Goal: Task Accomplishment & Management: Manage account settings

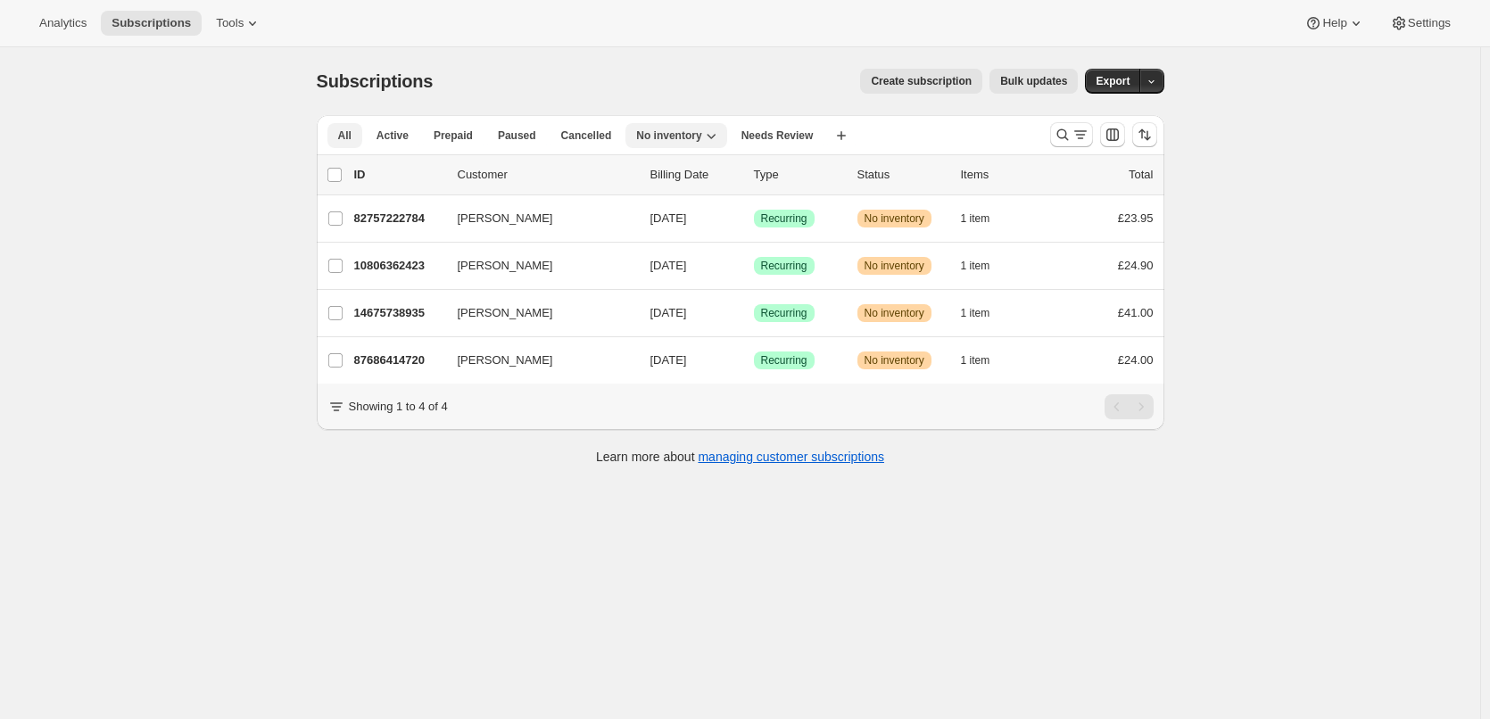
click at [352, 134] on span "All" at bounding box center [344, 135] width 13 height 14
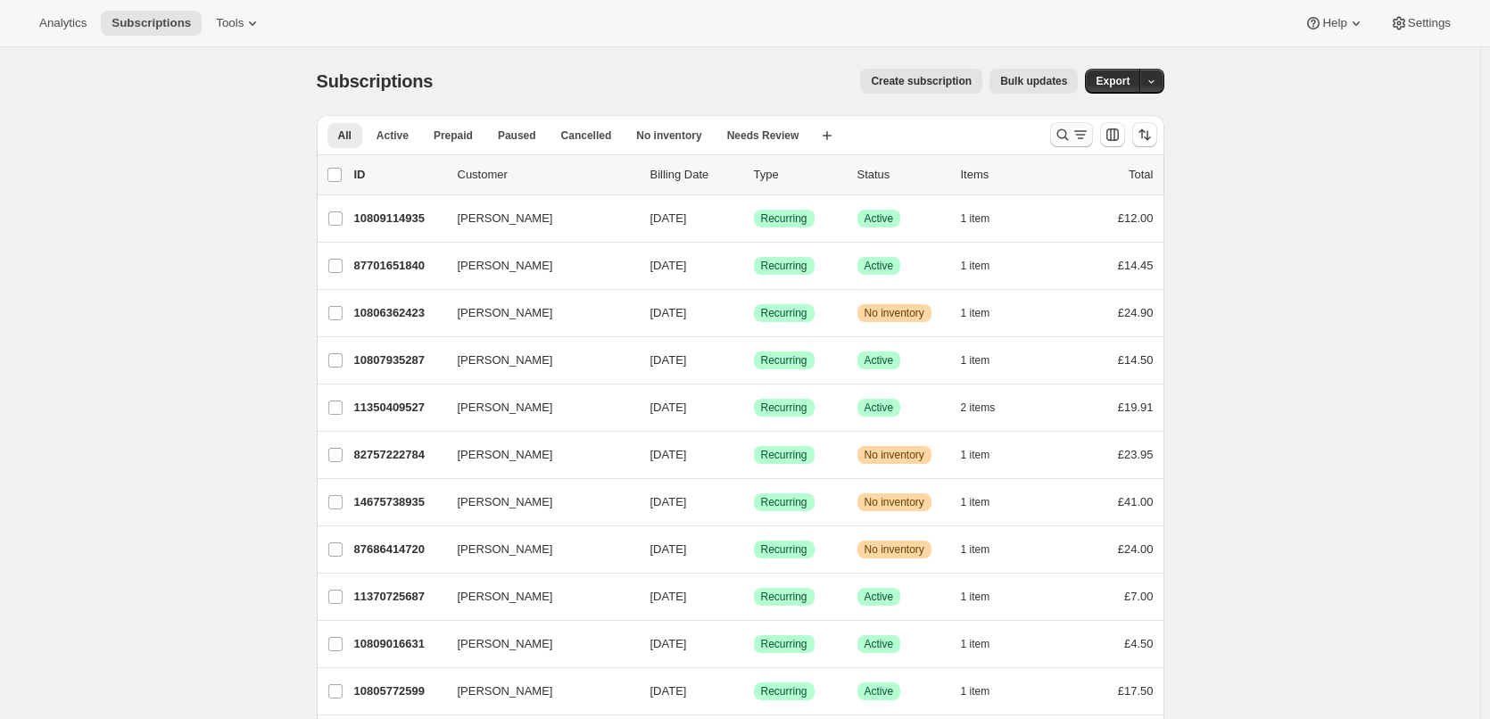
click at [1088, 139] on icon "Search and filter results" at bounding box center [1081, 135] width 18 height 18
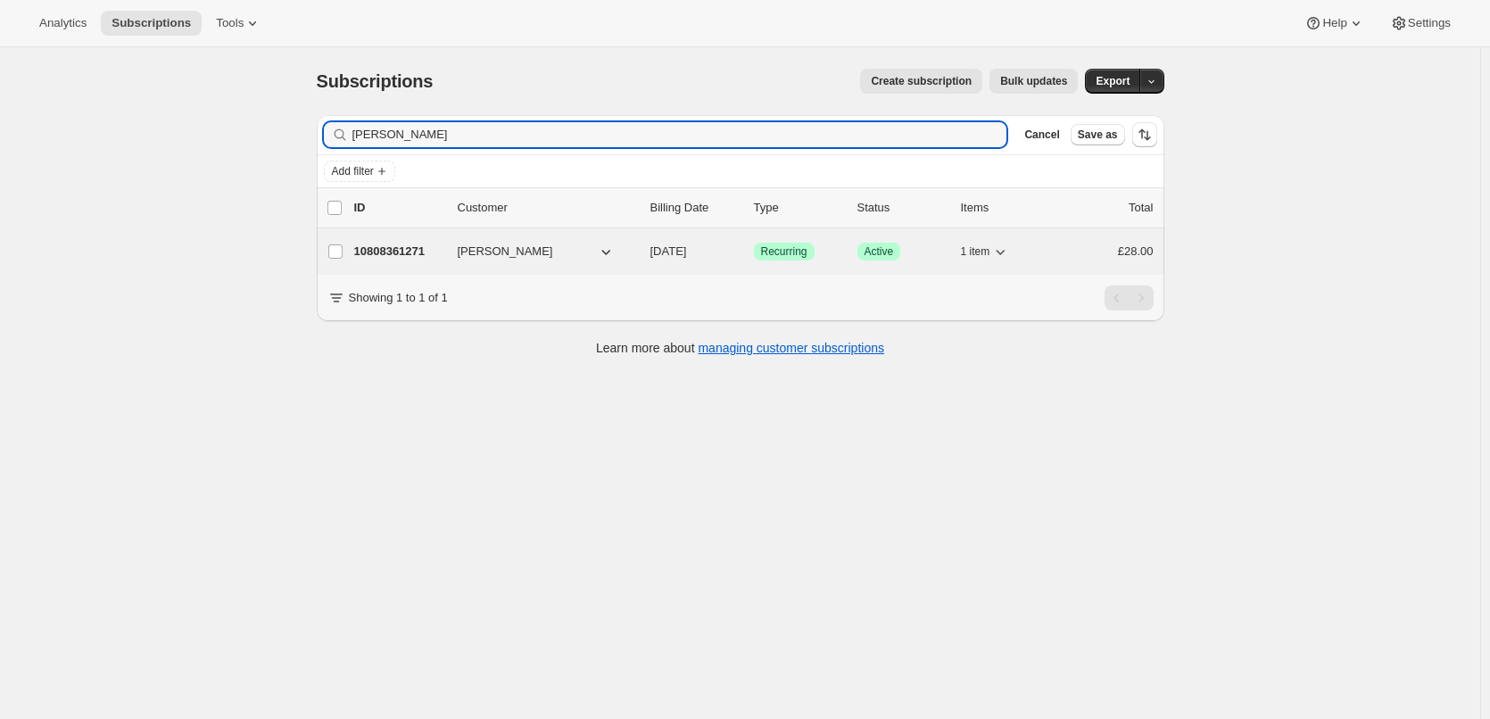
type input "[PERSON_NAME]"
click at [400, 245] on p "10808361271" at bounding box center [398, 252] width 89 height 18
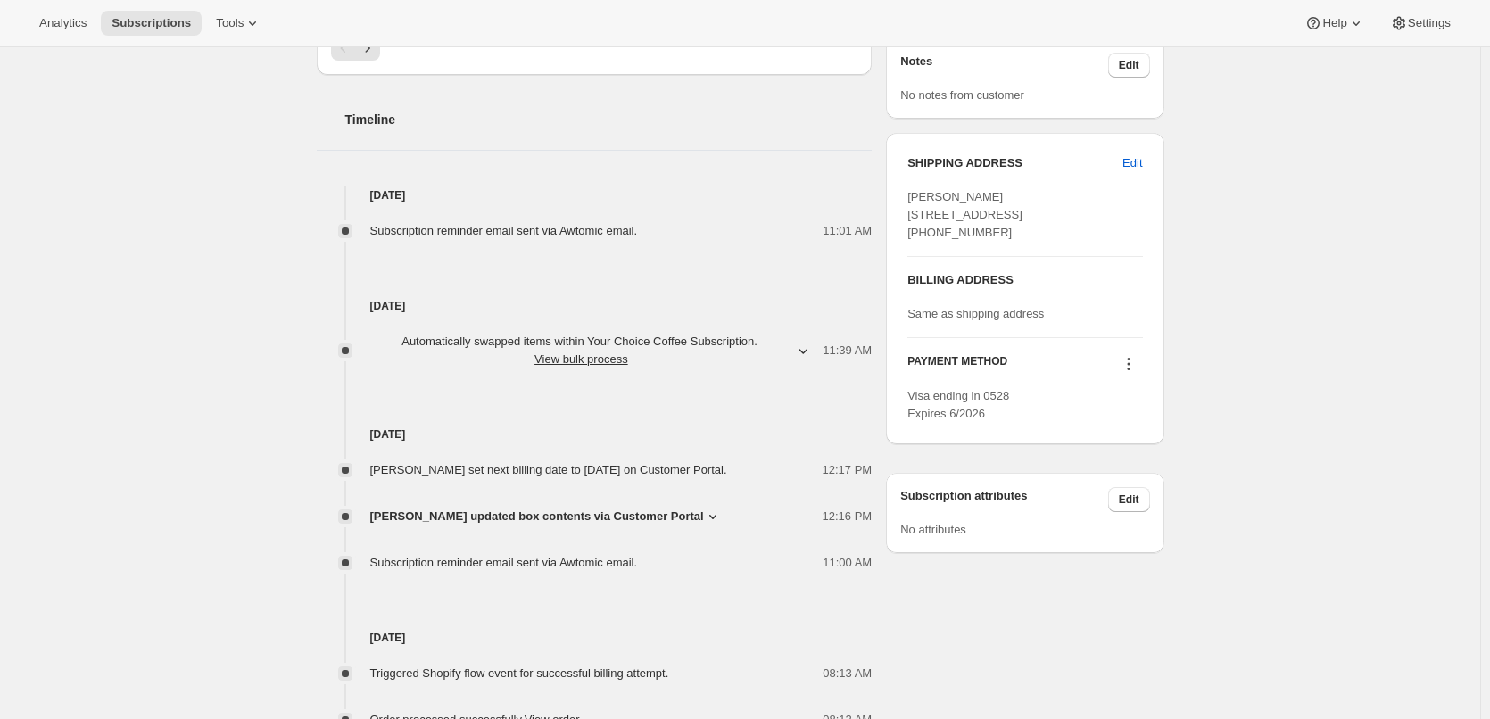
scroll to position [625, 0]
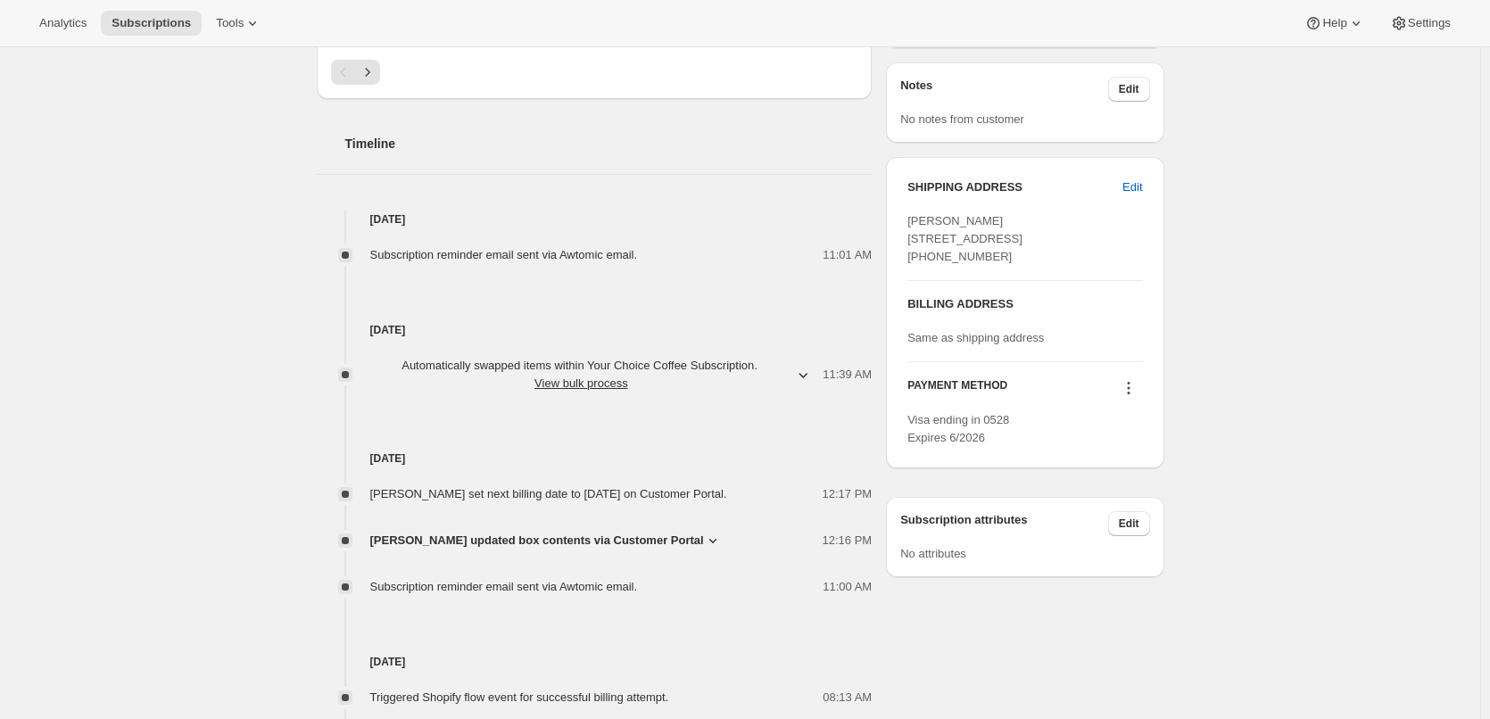
click at [1135, 397] on icon at bounding box center [1129, 388] width 18 height 18
click at [1155, 520] on span "Add credit card" at bounding box center [1132, 518] width 125 height 18
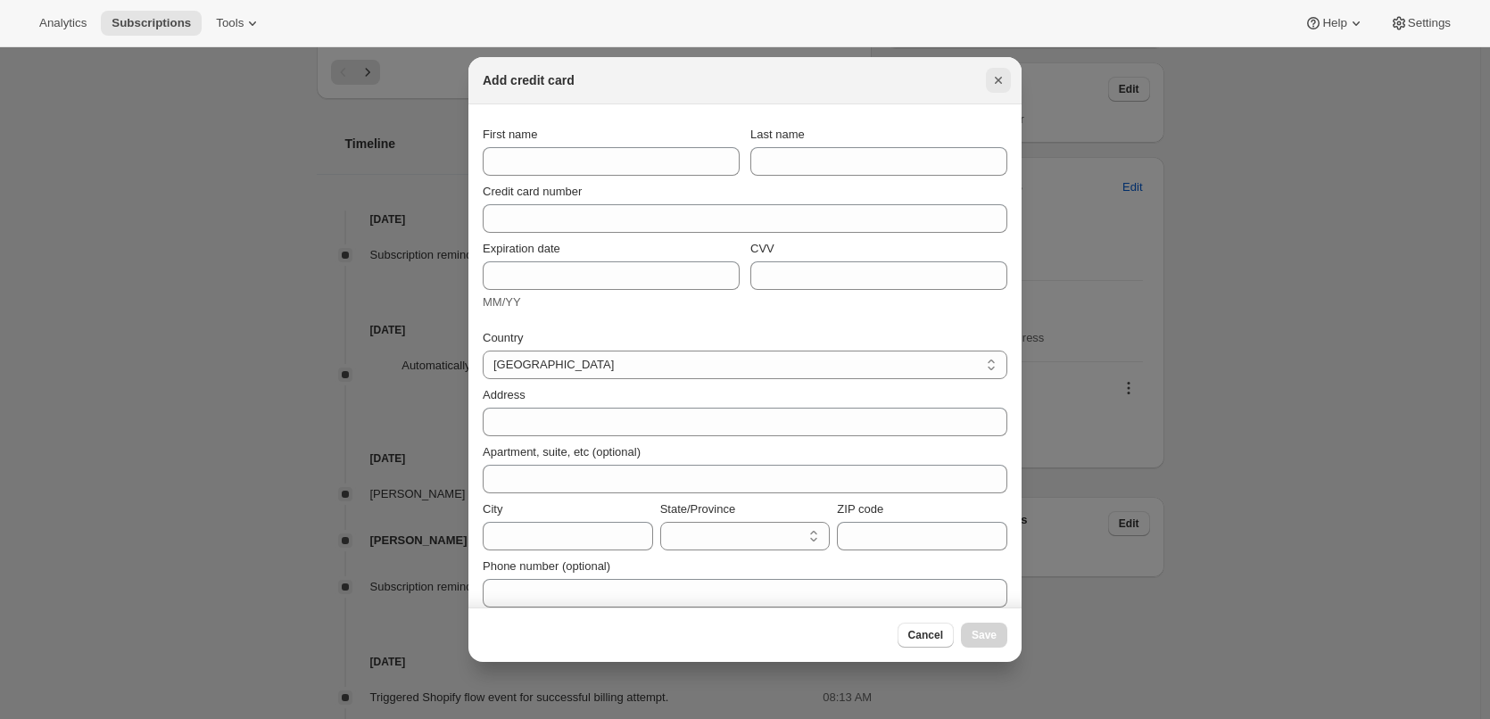
click at [993, 80] on icon "Close" at bounding box center [998, 80] width 18 height 18
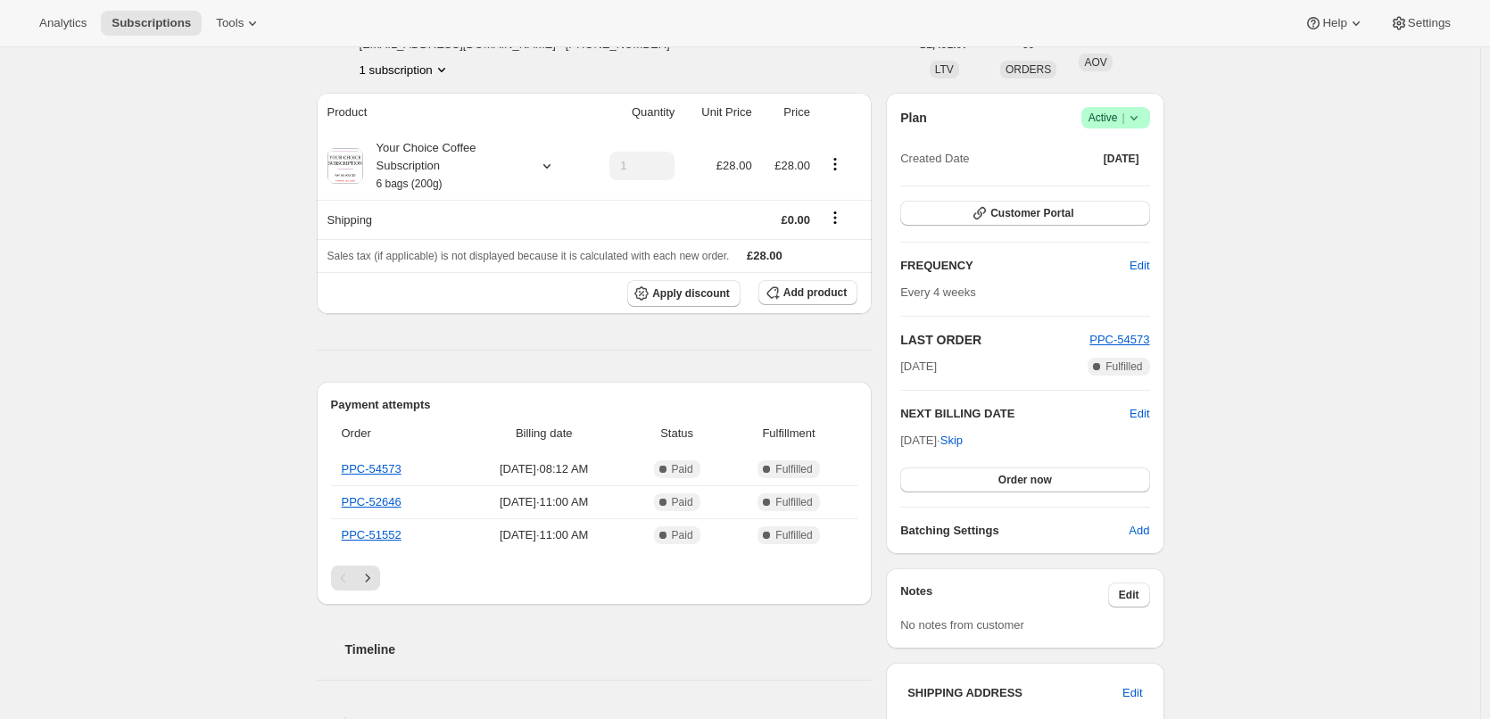
scroll to position [0, 0]
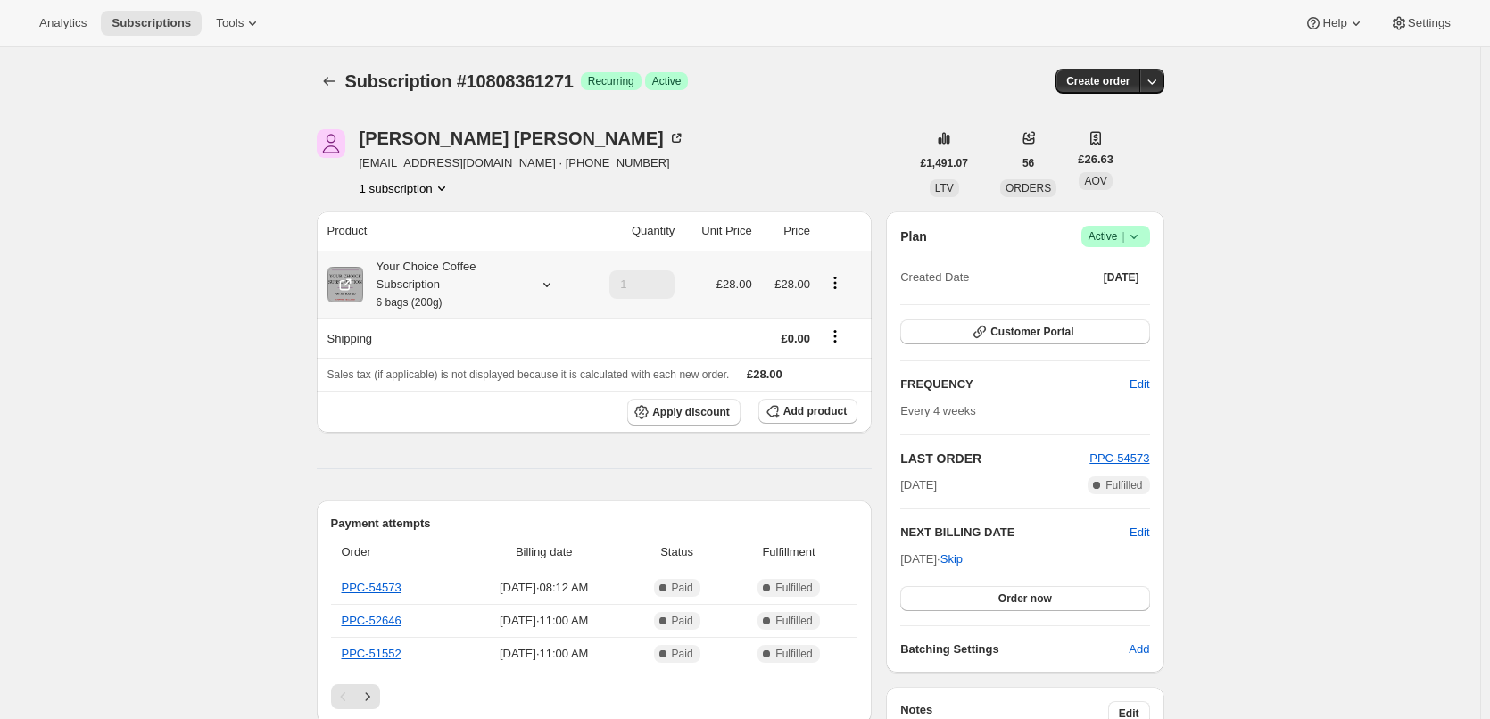
click at [419, 272] on div "Your Choice Coffee Subscription 6 bags (200g)" at bounding box center [443, 285] width 161 height 54
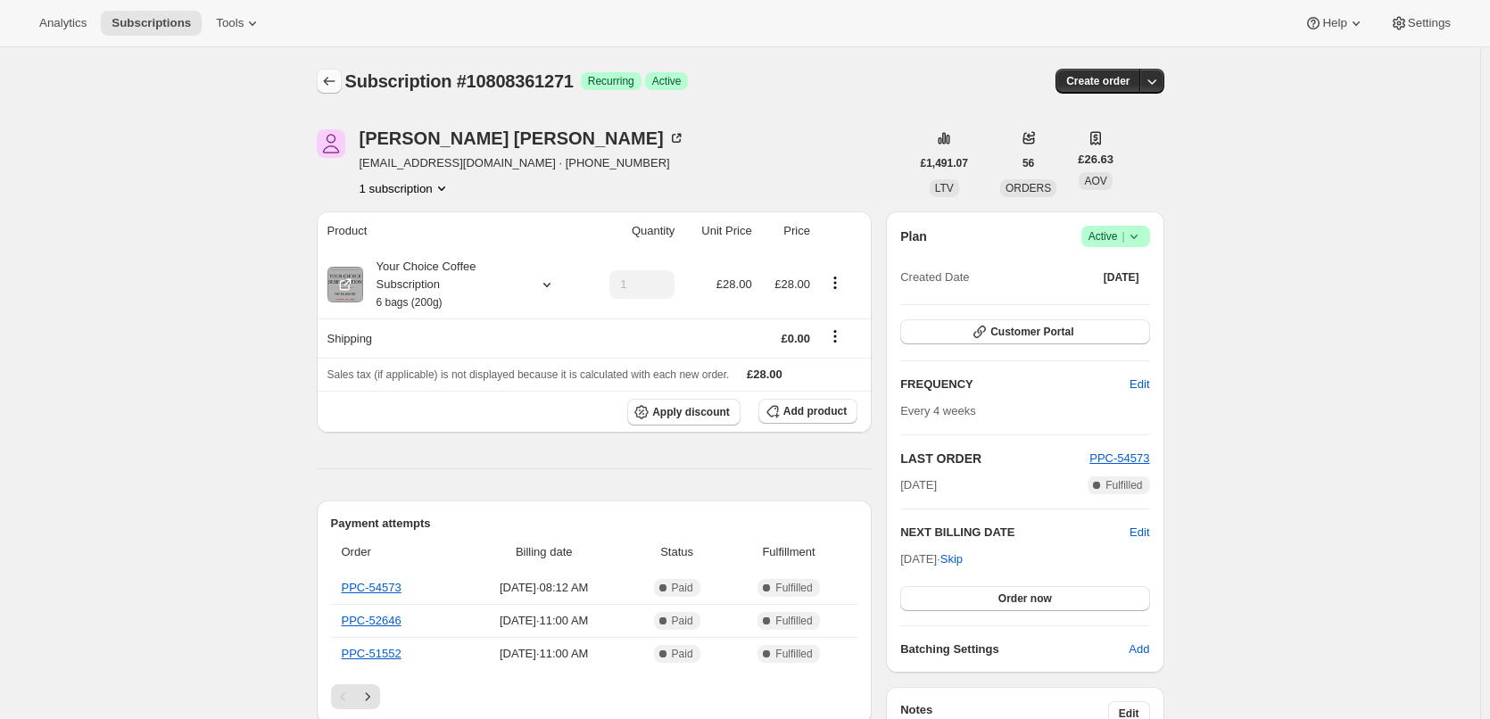
click at [327, 81] on icon "Subscriptions" at bounding box center [329, 81] width 18 height 18
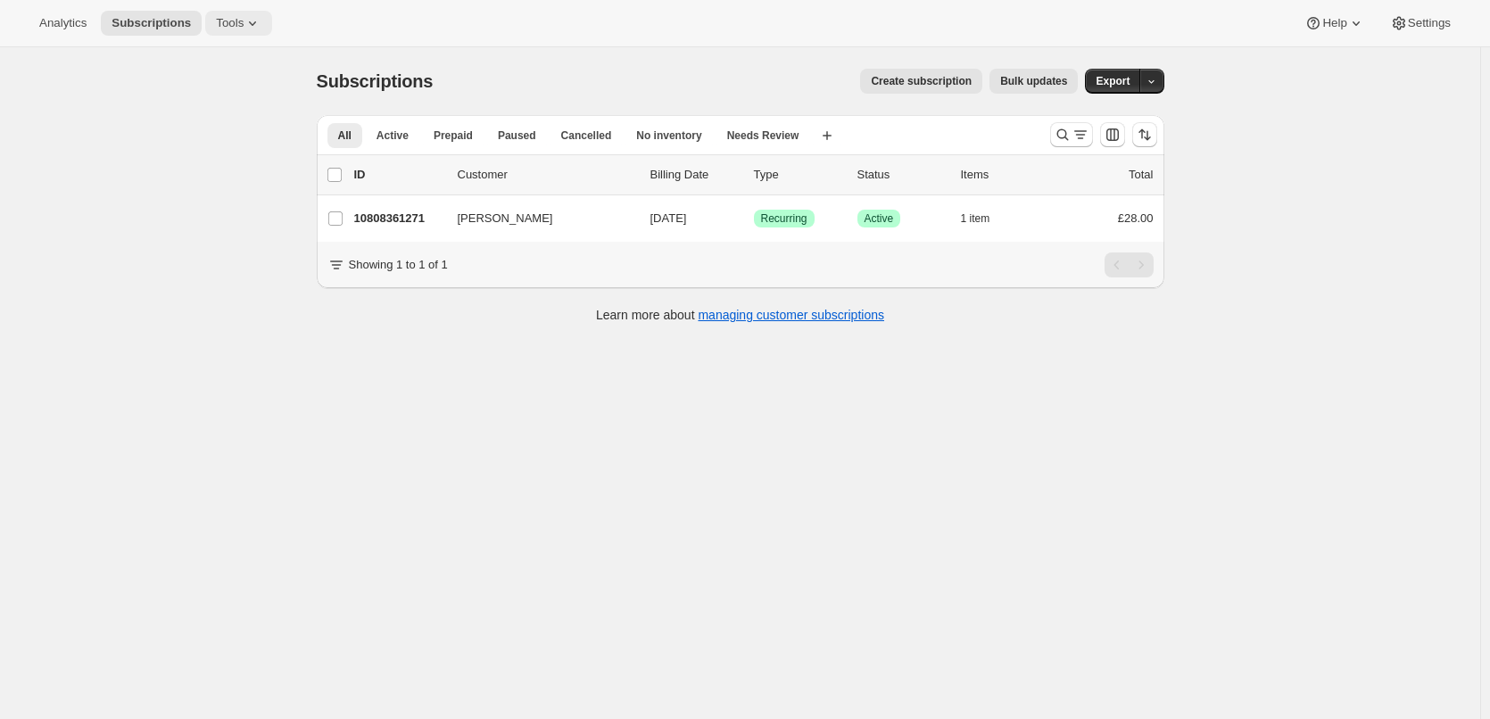
click at [207, 27] on button "Tools" at bounding box center [238, 23] width 67 height 25
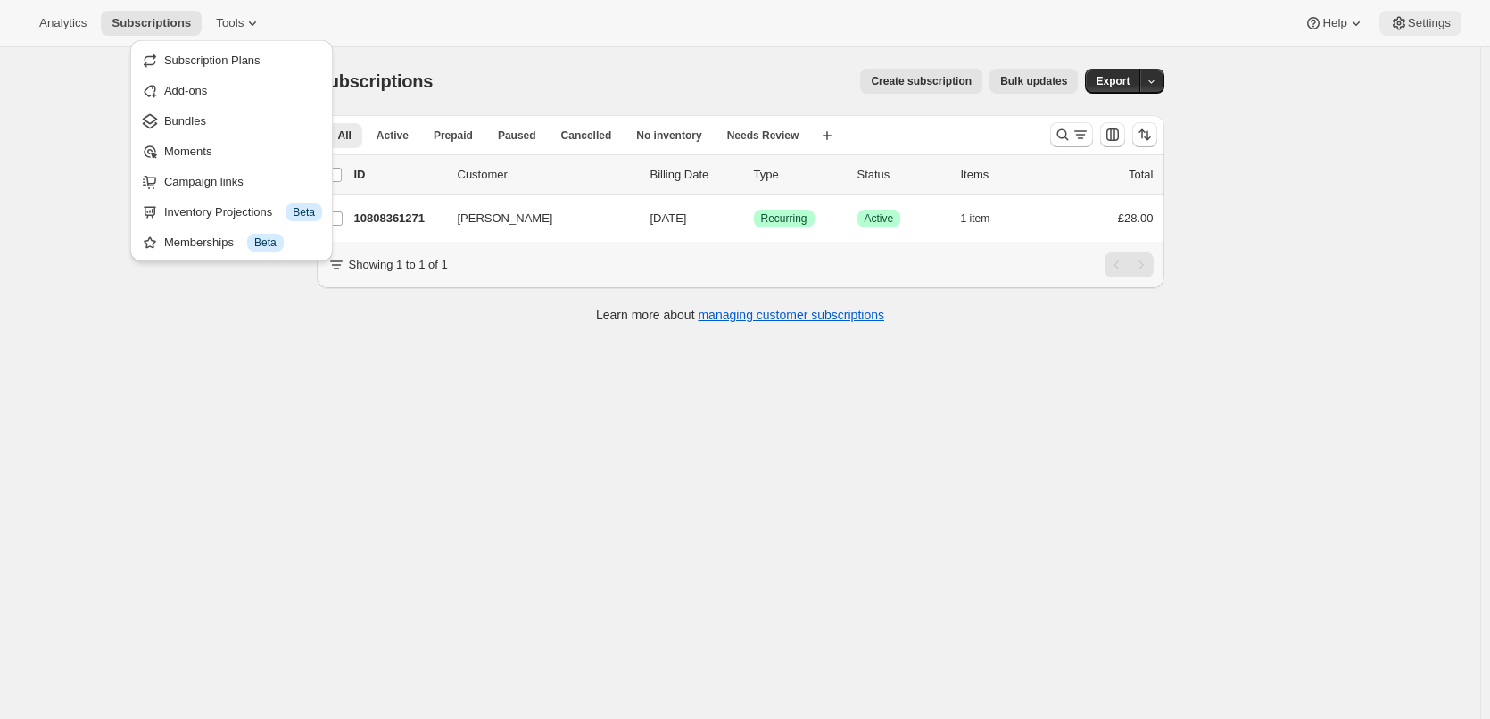
click at [1447, 22] on span "Settings" at bounding box center [1429, 23] width 43 height 14
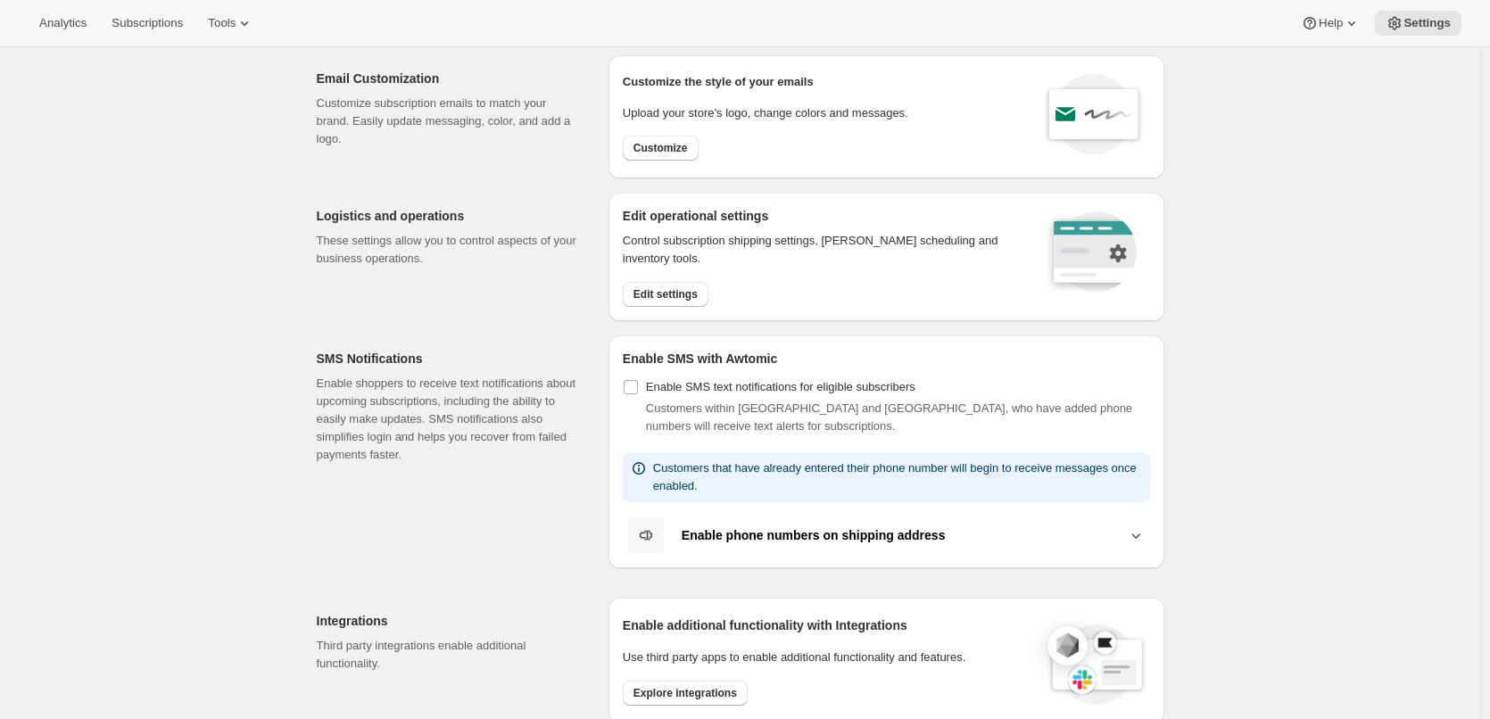
scroll to position [89, 0]
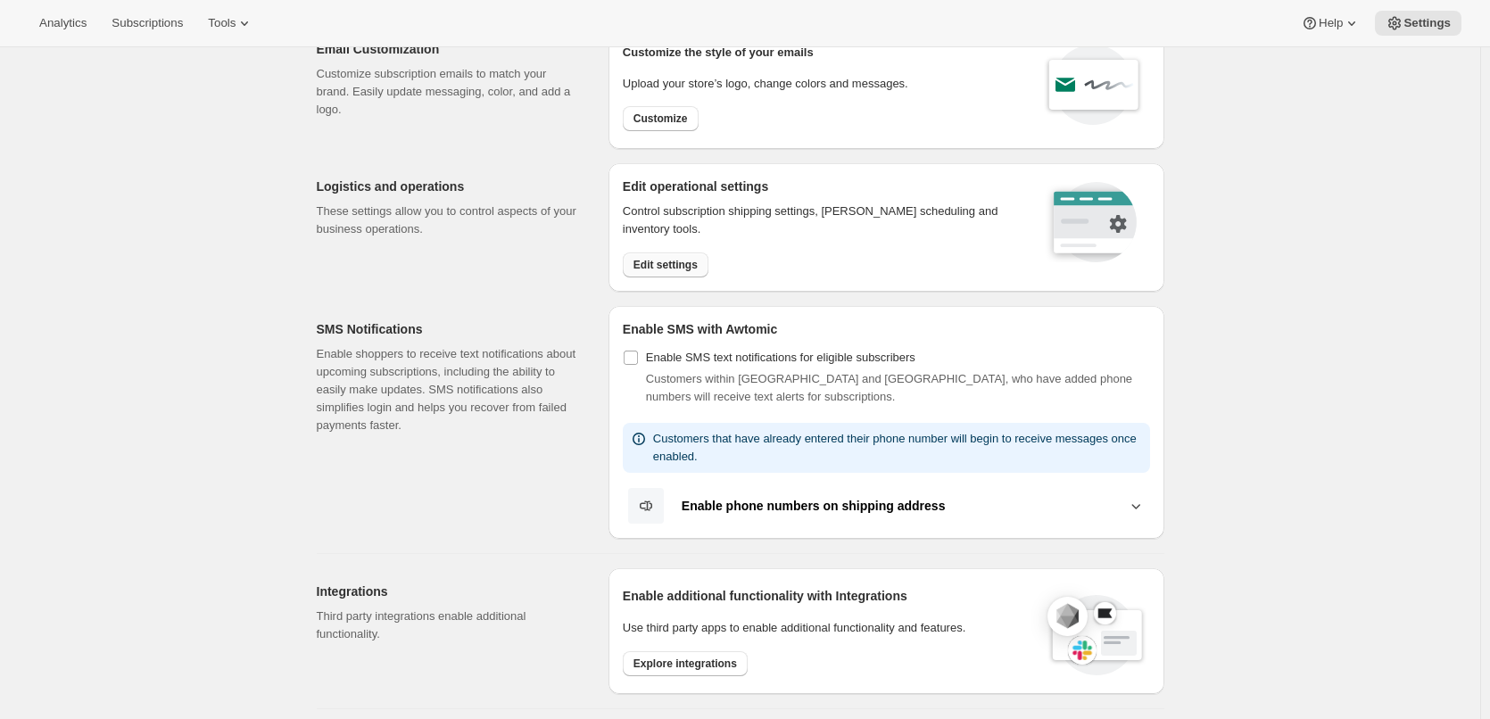
click at [674, 257] on button "Edit settings" at bounding box center [666, 264] width 86 height 25
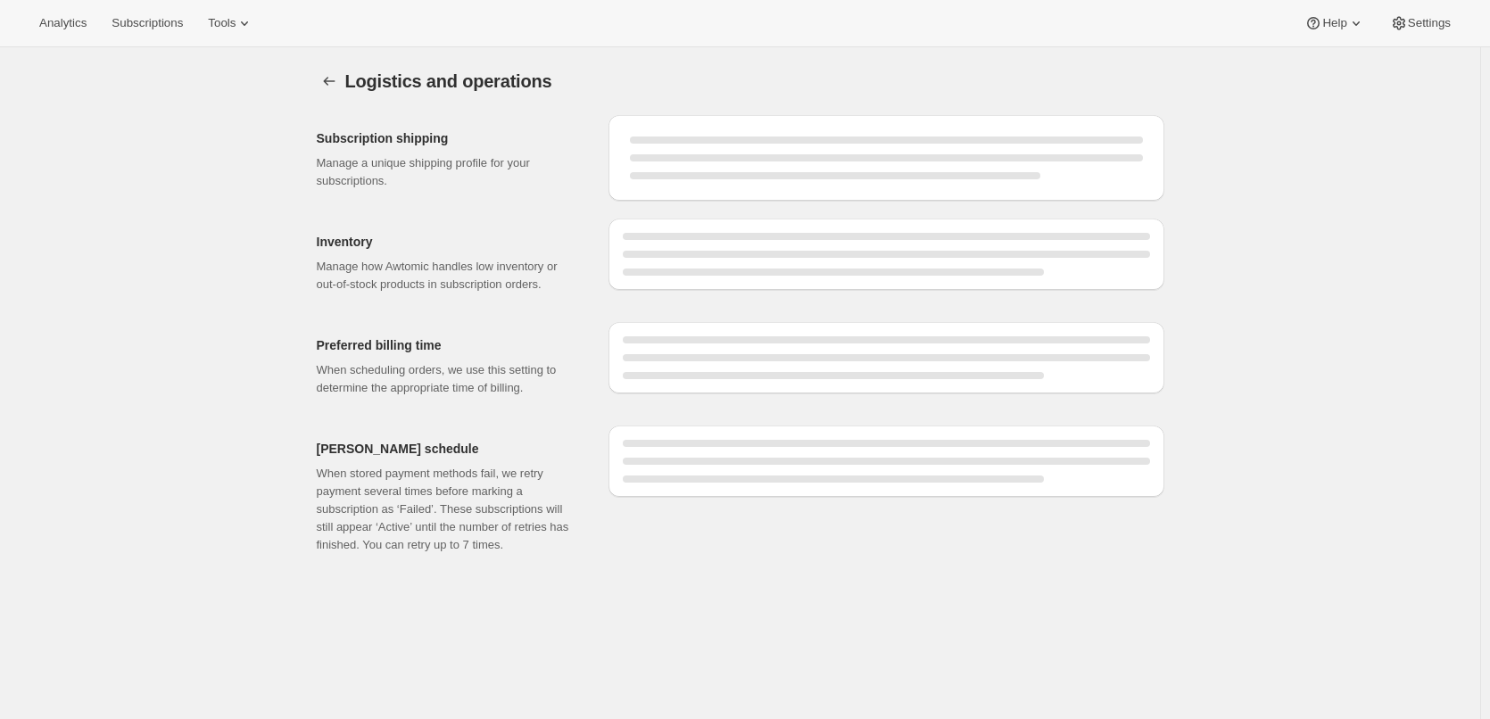
select select "11:00"
select select "DAY"
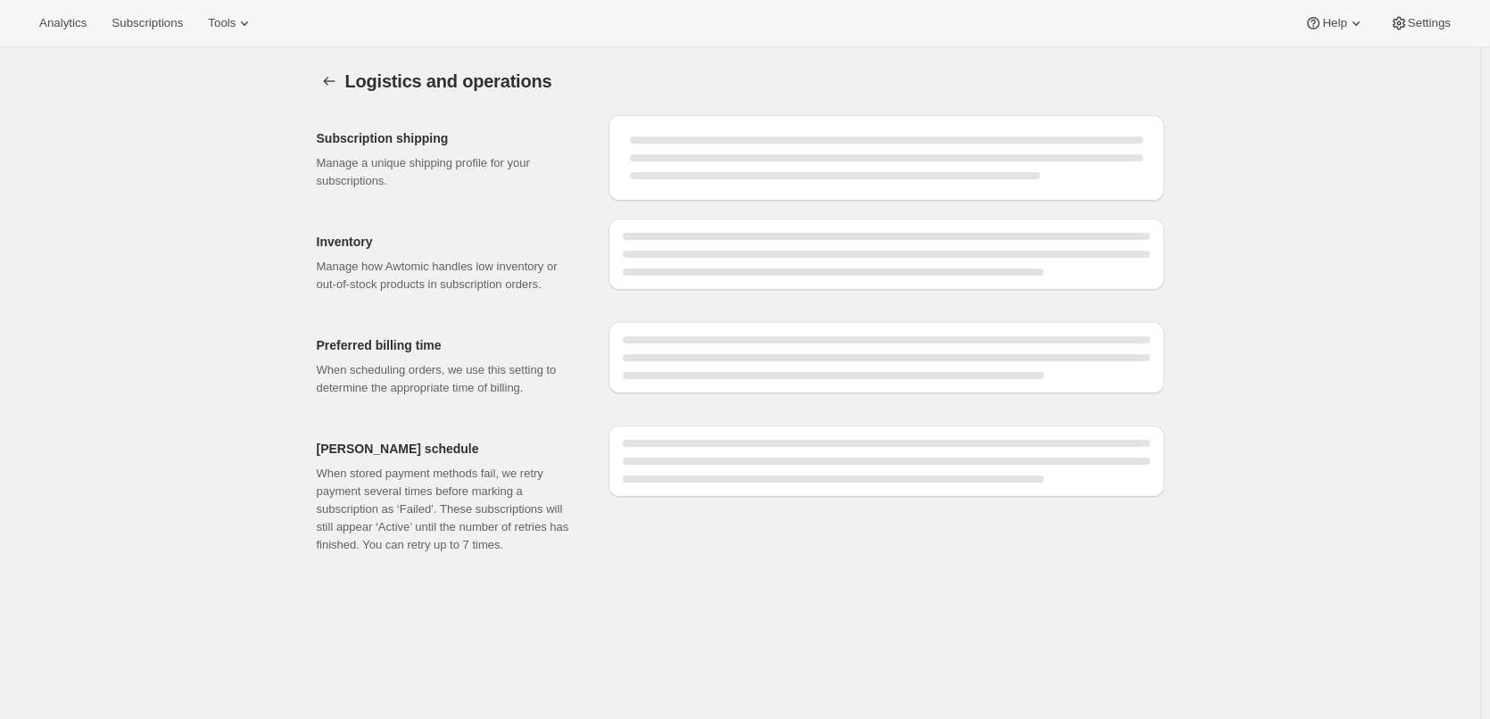
select select "DAY"
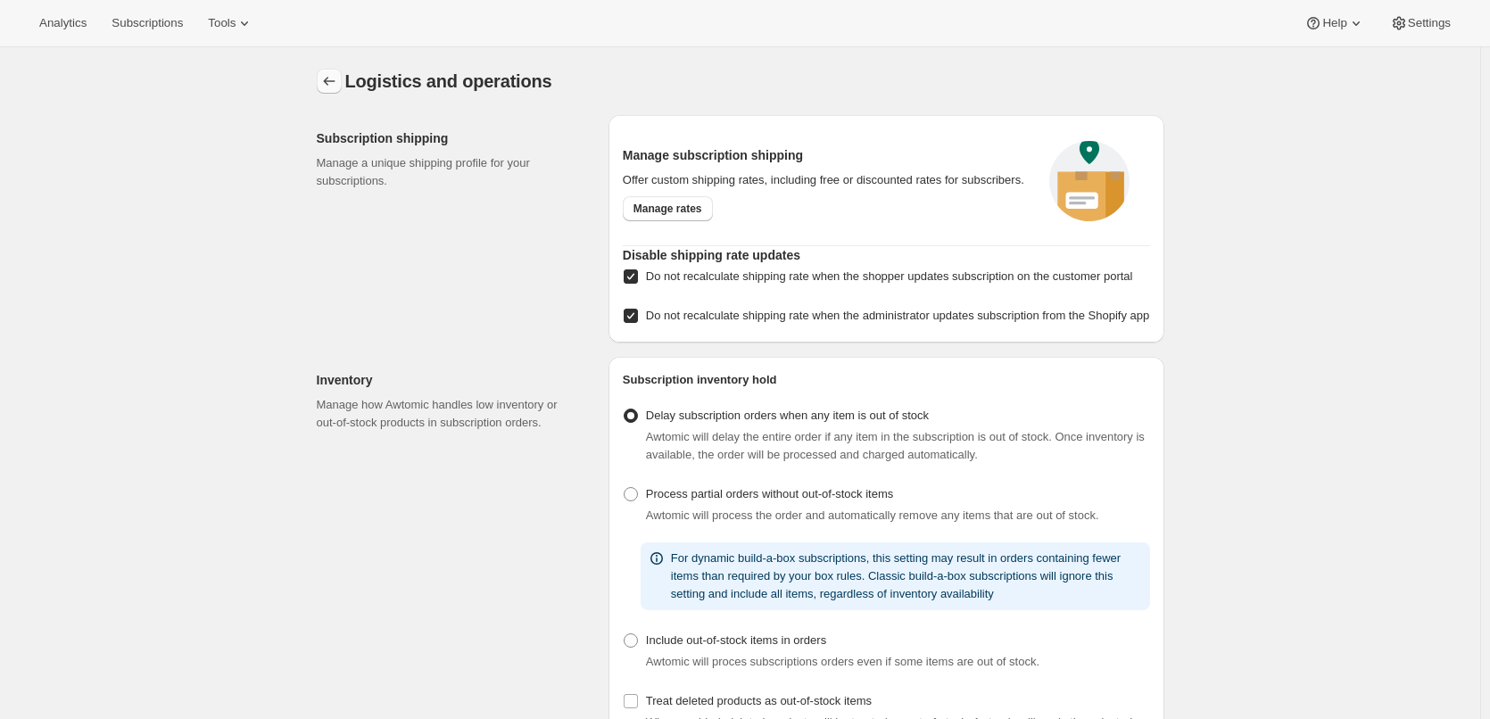
click at [327, 81] on icon "Settings" at bounding box center [329, 81] width 18 height 18
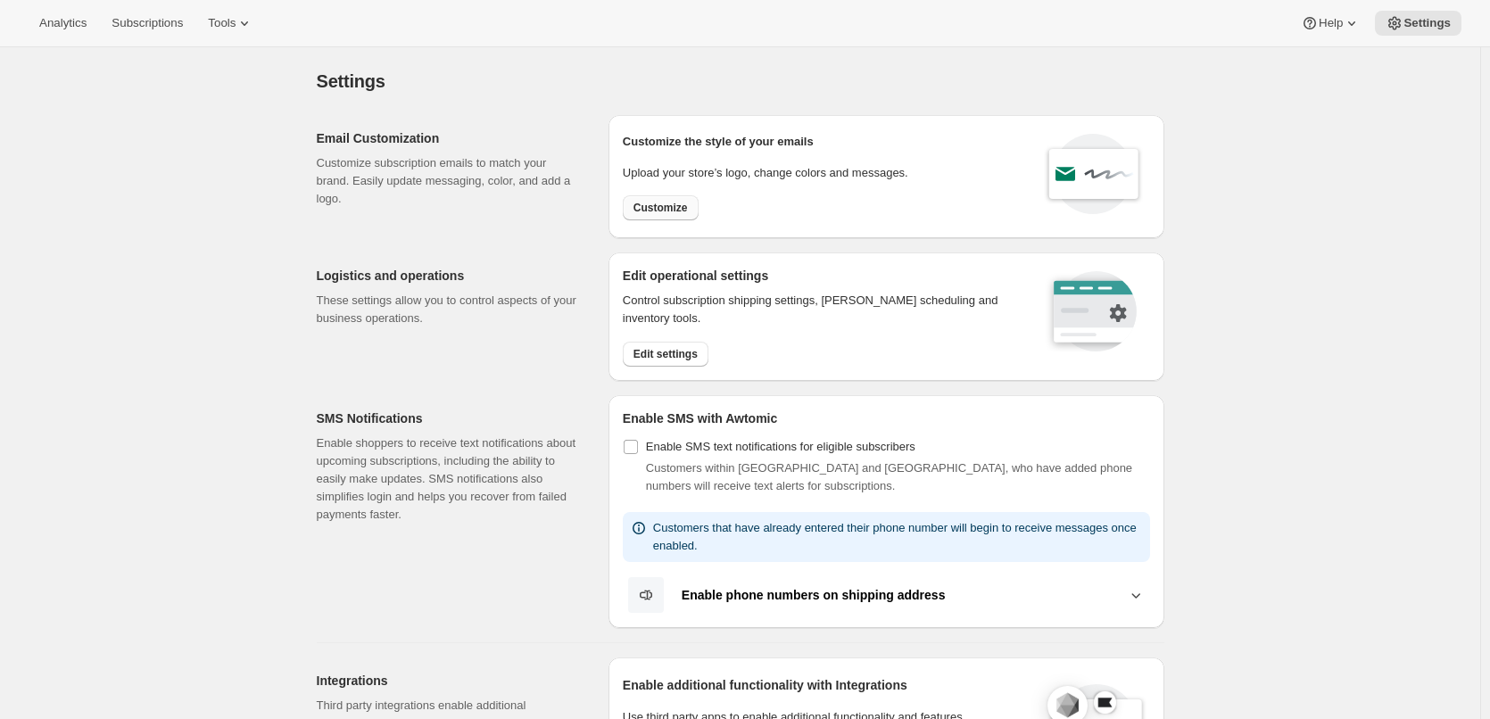
click at [664, 202] on span "Customize" at bounding box center [660, 208] width 54 height 14
select select "subscriptionMessage"
select select "5"
select select "15"
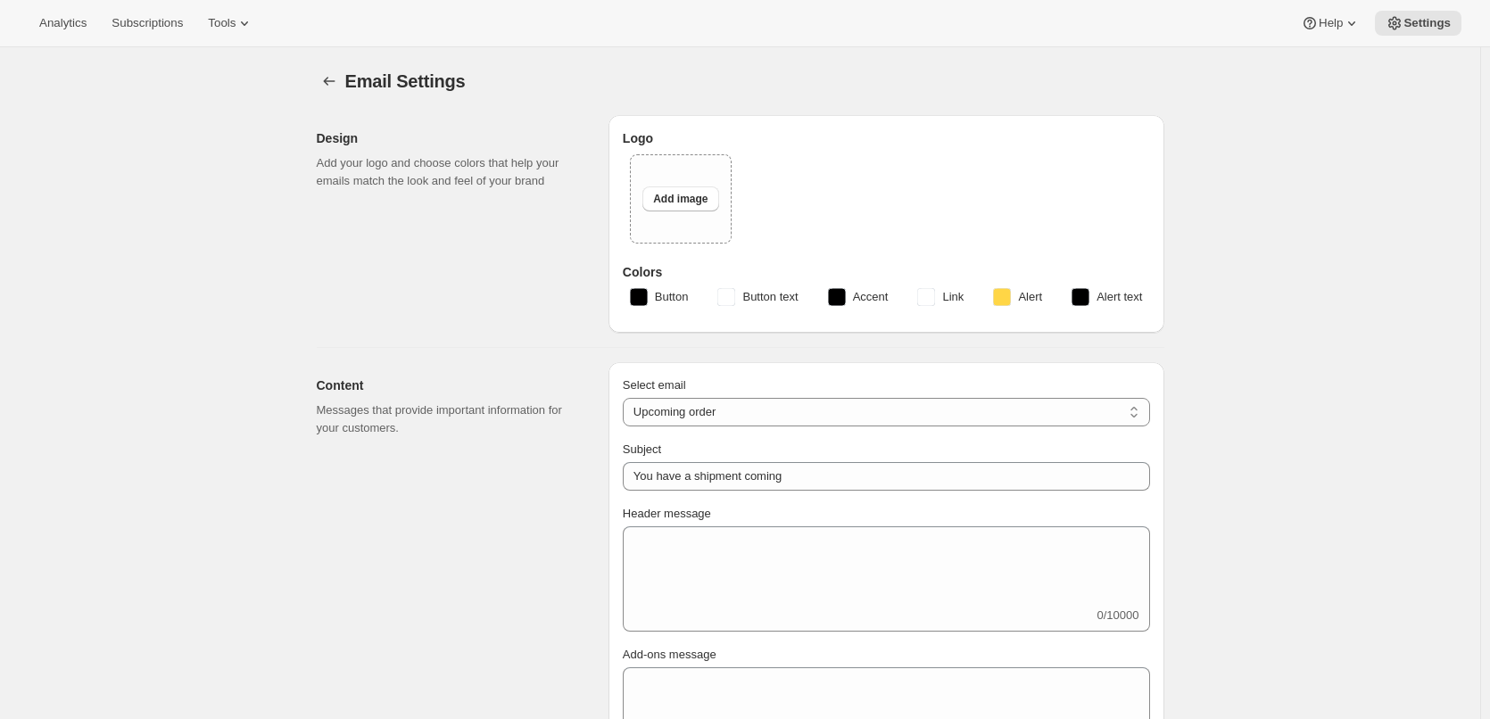
type textarea "Your next instalment is due soon. If you'd like to make any changes before it's…"
type input "Pebble and Pine Coffee"
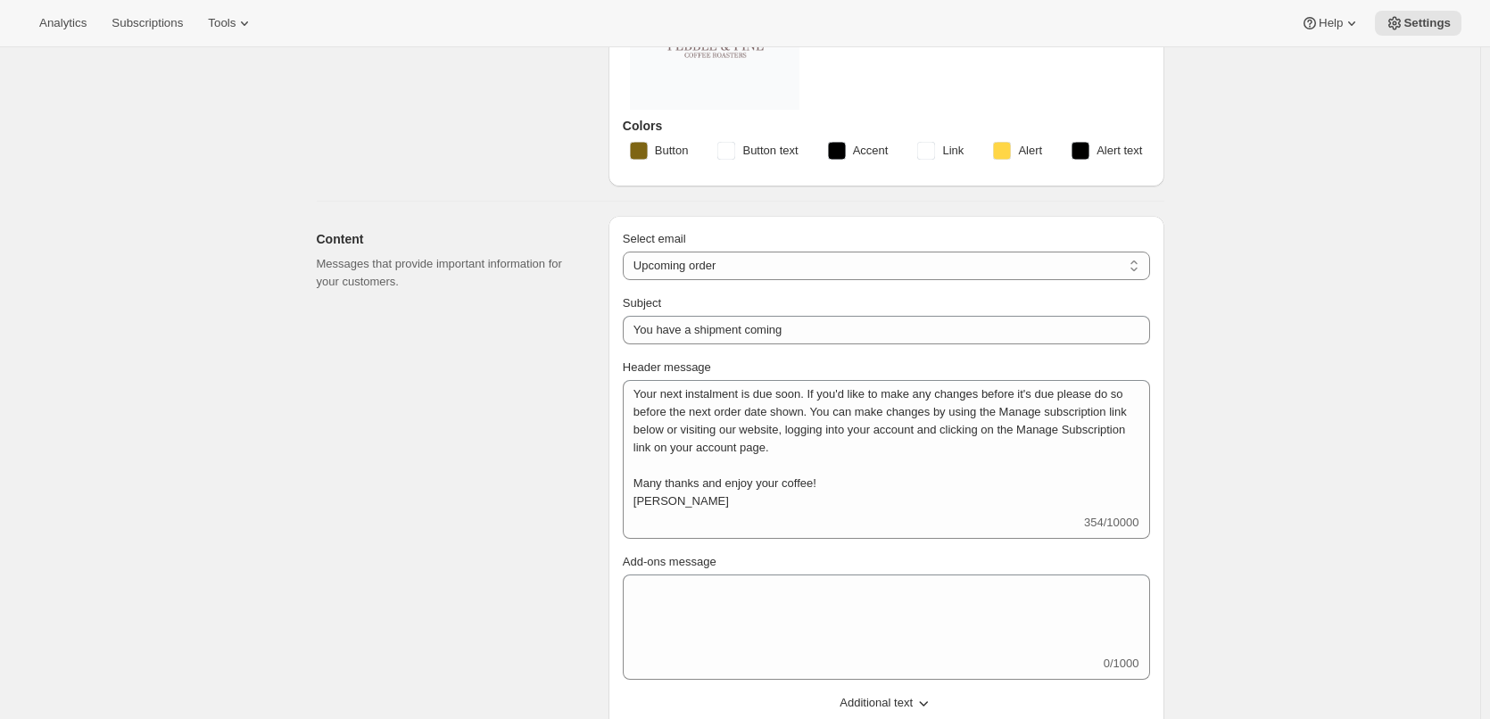
scroll to position [268, 0]
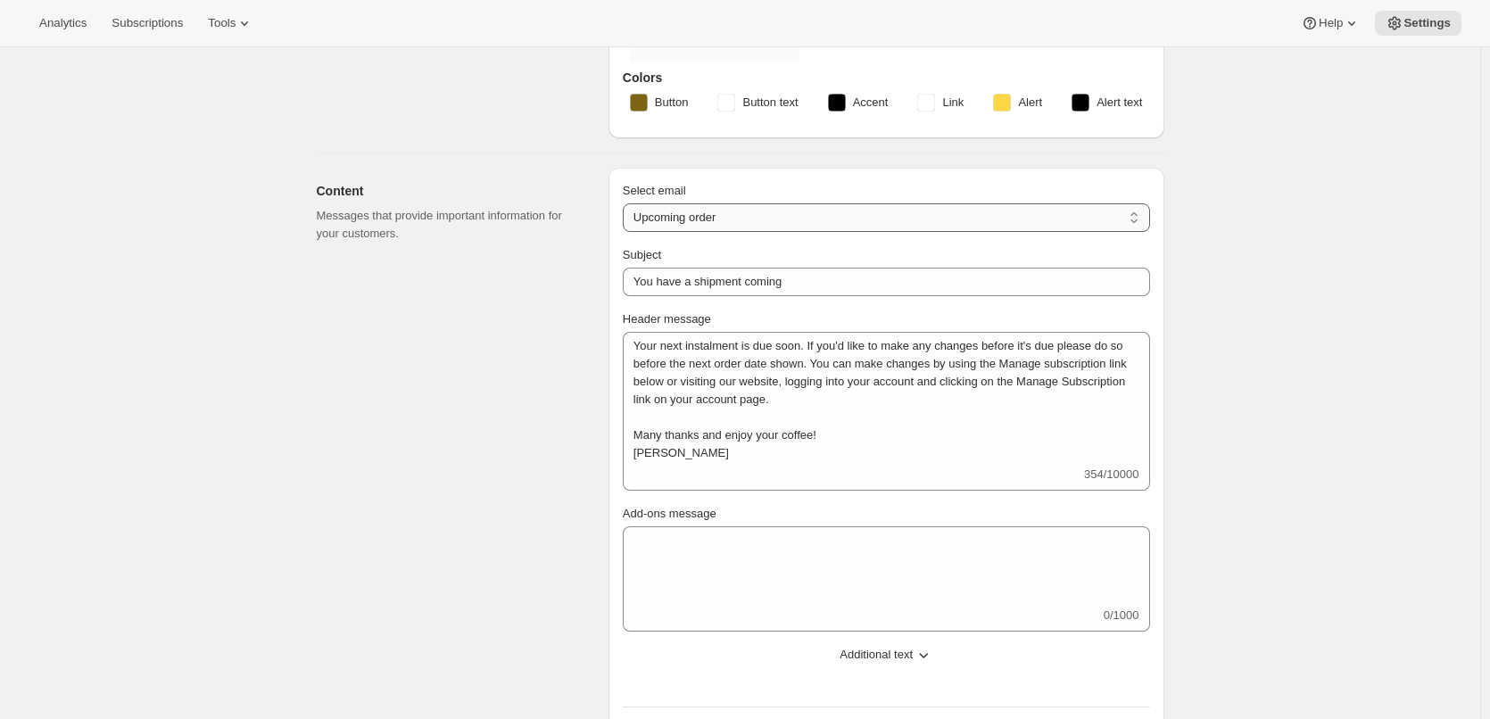
click at [880, 221] on select "New subscription Upcoming order Failed payment Delayed subscription (inventory …" at bounding box center [886, 217] width 527 height 29
select select "failedPaymentMessage"
click at [626, 203] on select "New subscription Upcoming order Failed payment Delayed subscription (inventory …" at bounding box center [886, 217] width 527 height 29
type input "Issue with Payment"
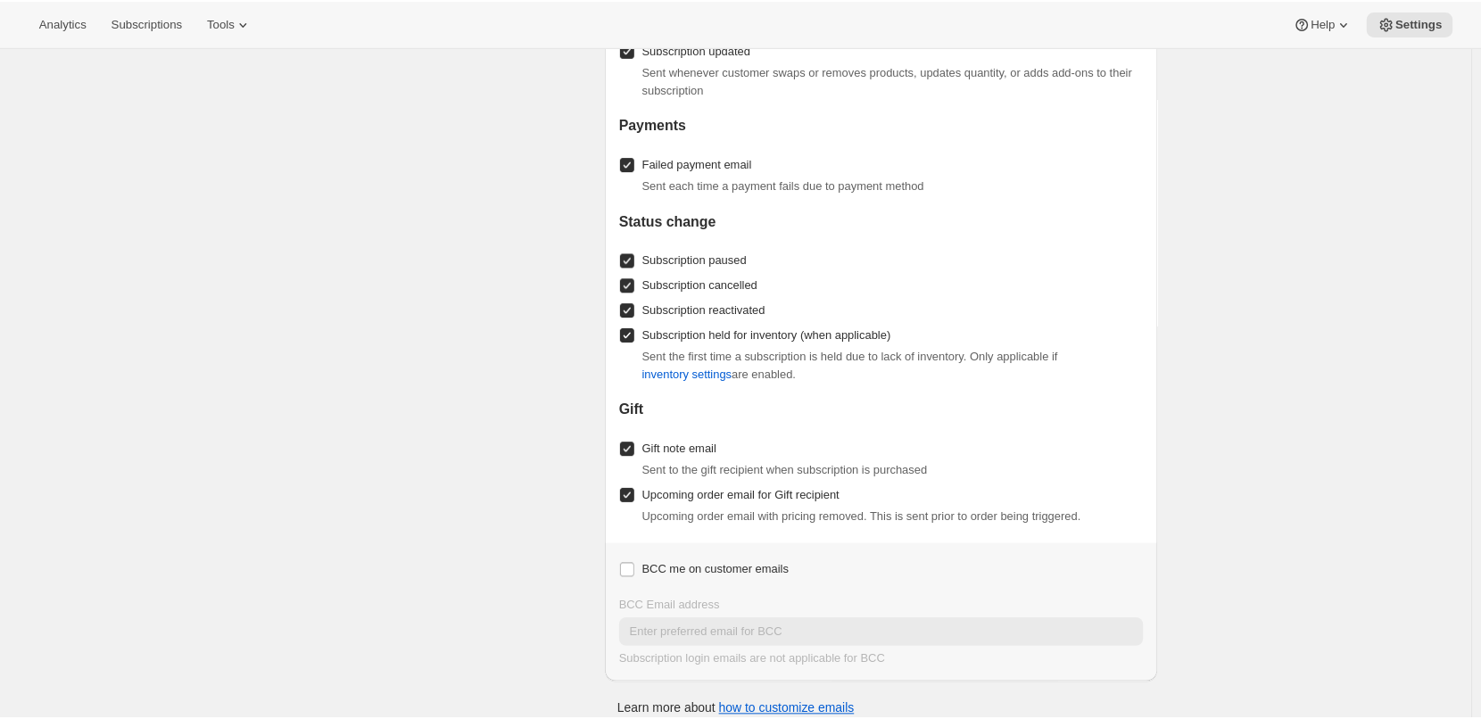
scroll to position [1644, 0]
